Goal: Transaction & Acquisition: Download file/media

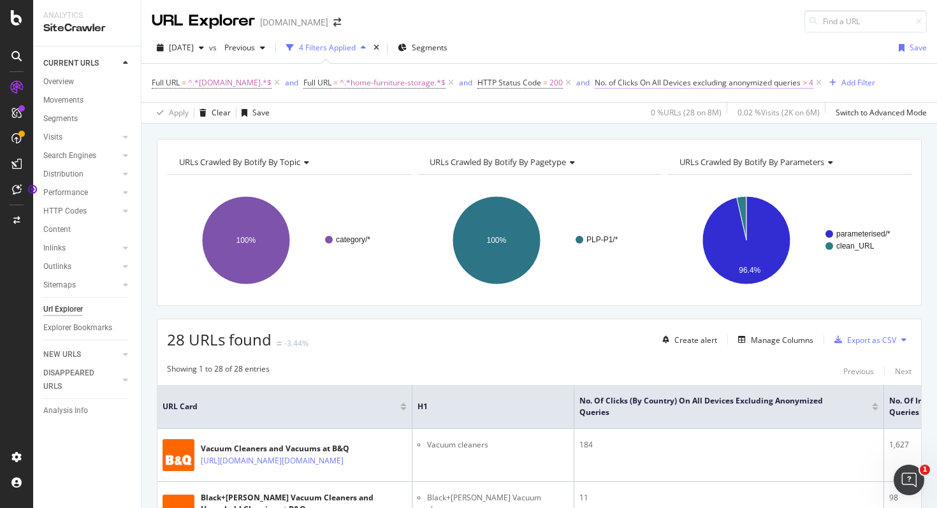
click at [661, 84] on span "No. of Clicks On All Devices excluding anonymized queries" at bounding box center [697, 82] width 206 height 11
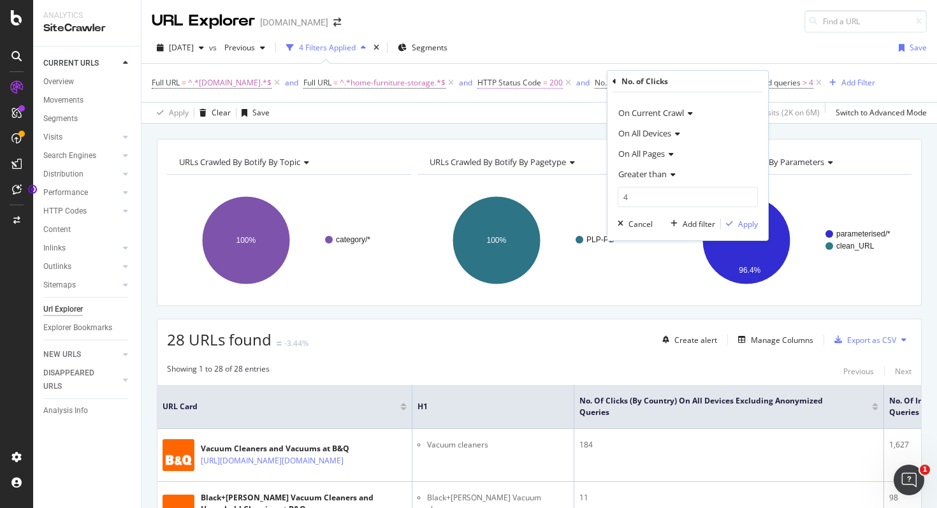
click at [509, 82] on span "HTTP Status Code" at bounding box center [509, 82] width 64 height 11
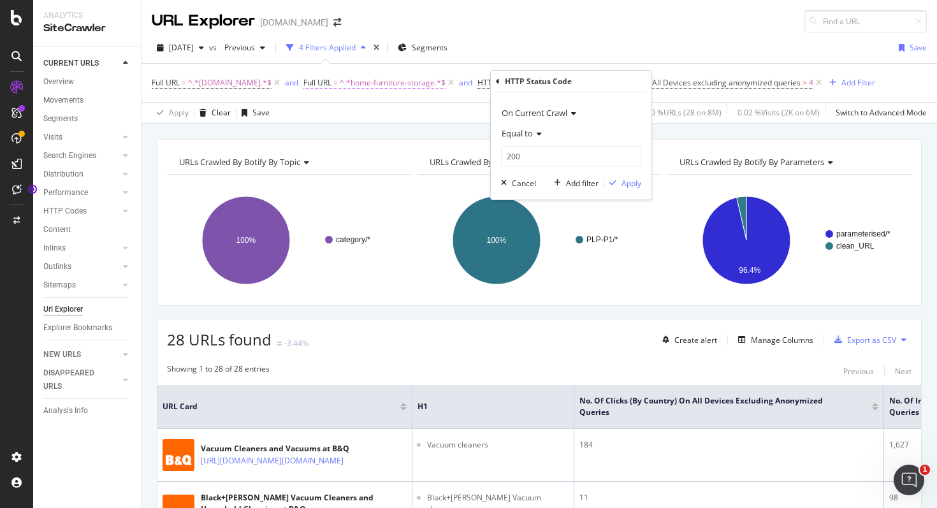
click at [377, 79] on span "^.*home-furniture-storage.*$" at bounding box center [393, 83] width 106 height 18
click at [495, 59] on div "[DATE] vs Previous 4 Filters Applied Segments Save" at bounding box center [538, 50] width 795 height 25
click at [171, 87] on span "Full URL" at bounding box center [166, 82] width 28 height 11
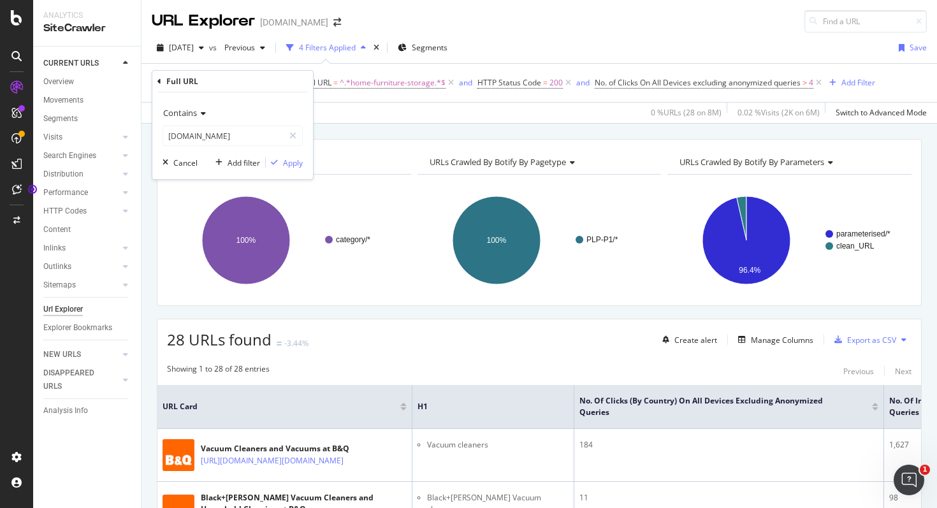
click at [187, 117] on span "Contains" at bounding box center [180, 112] width 34 height 11
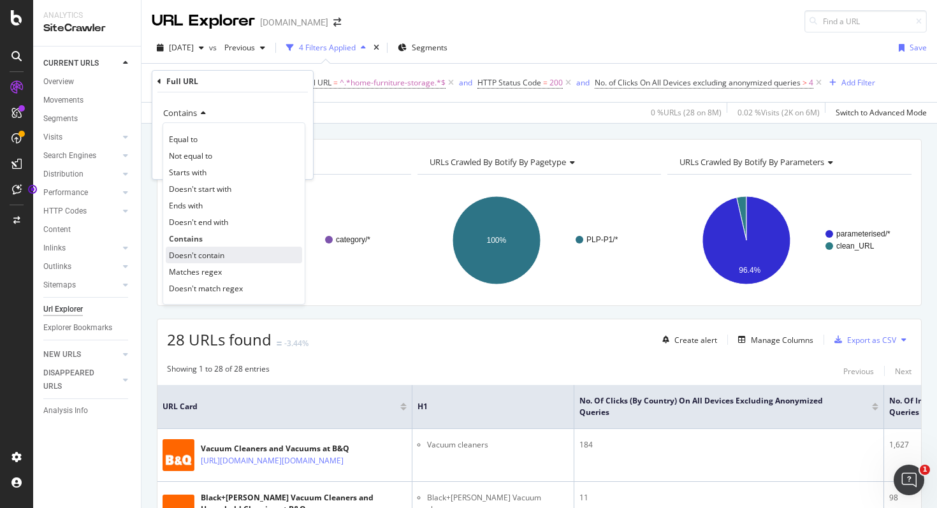
click at [212, 251] on span "Doesn't contain" at bounding box center [196, 255] width 55 height 11
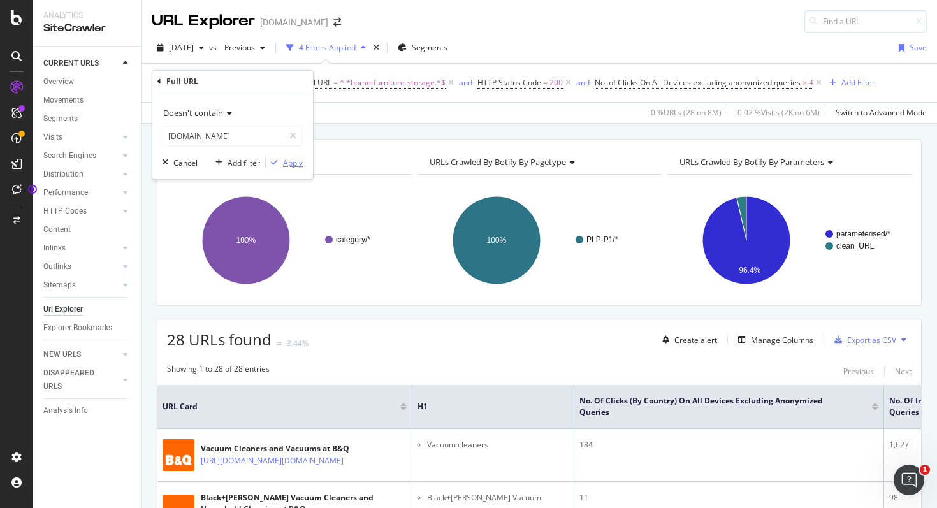
click at [285, 164] on div "Apply" at bounding box center [293, 162] width 20 height 11
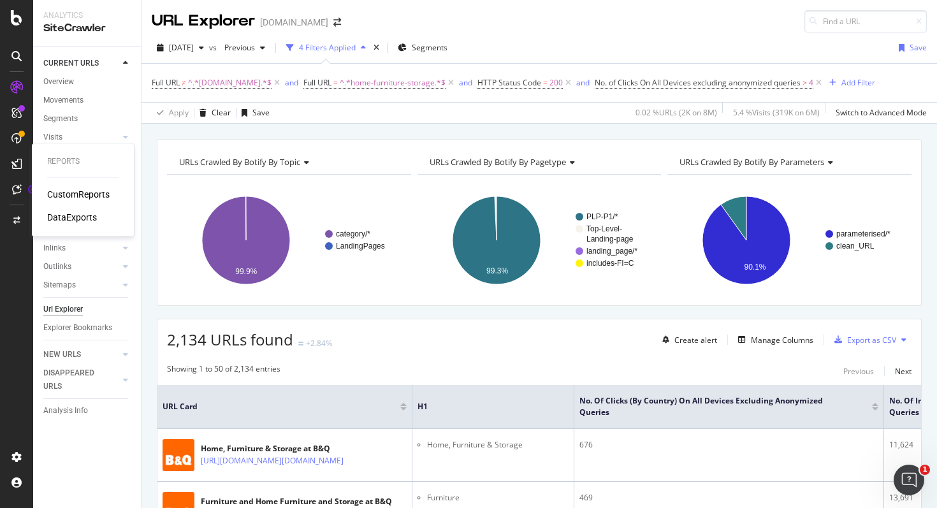
click at [85, 217] on div "DataExports" at bounding box center [72, 217] width 50 height 13
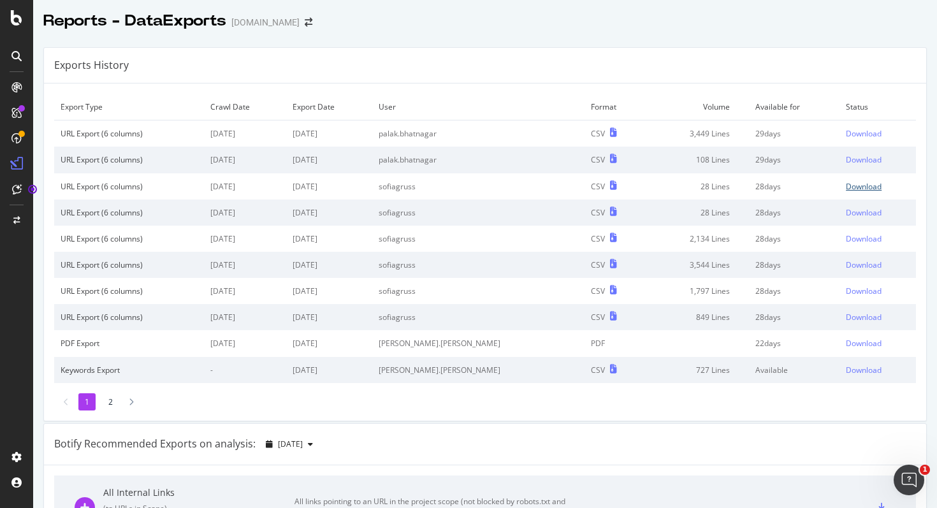
click at [845, 189] on div "Download" at bounding box center [863, 186] width 36 height 11
click at [848, 238] on div "Download" at bounding box center [863, 238] width 36 height 11
click at [64, 492] on div "All Internal Links ( to URLs in Scope ) = 7B rows All links pointing to an URL …" at bounding box center [484, 507] width 861 height 64
